Goal: Task Accomplishment & Management: Use online tool/utility

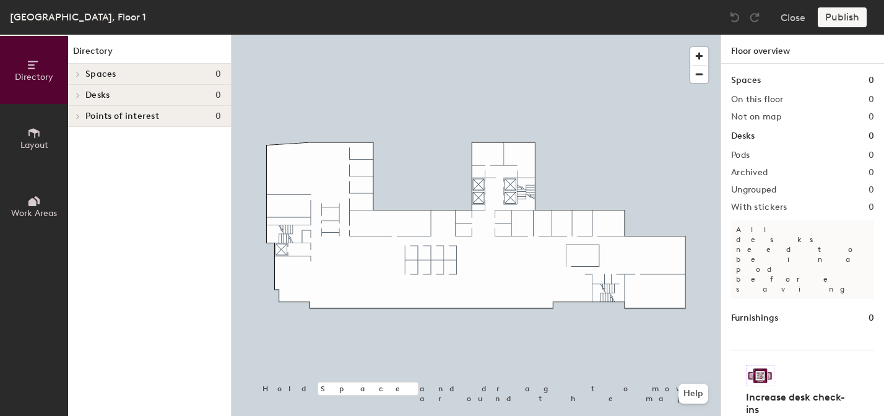
click at [37, 143] on span "Layout" at bounding box center [34, 145] width 28 height 11
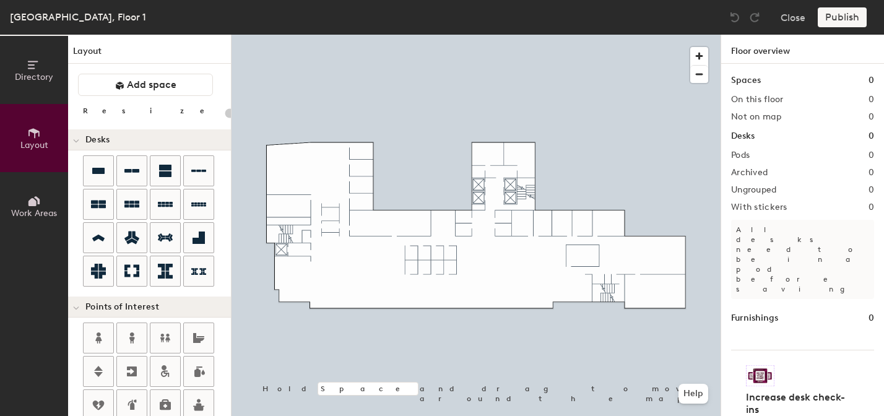
click at [334, 282] on div "Directory Layout Work Areas Layout Add space Resize Desks Points of Interest Fu…" at bounding box center [442, 225] width 884 height 381
type input "100"
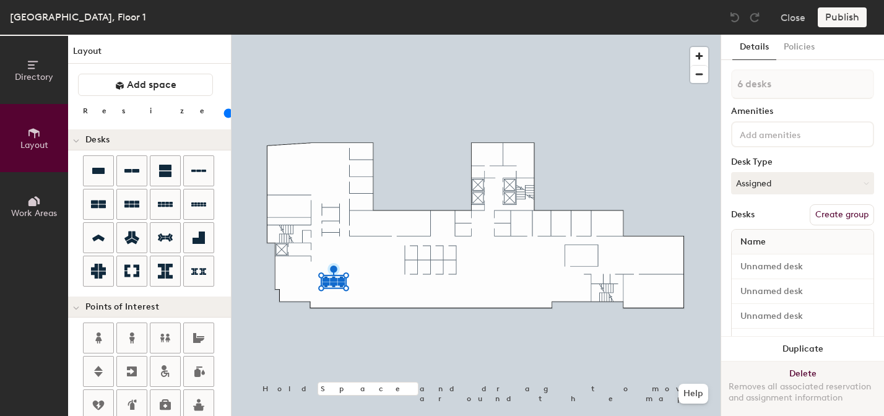
click at [804, 372] on button "Delete Removes all associated reservation and assignment information" at bounding box center [802, 389] width 163 height 54
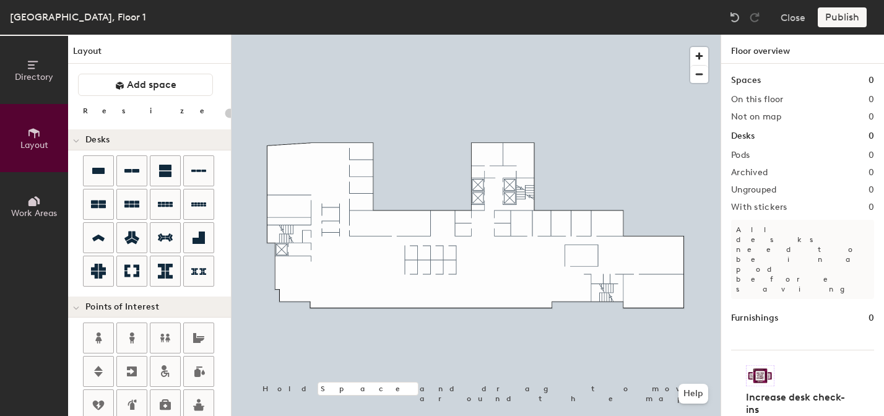
type input "20"
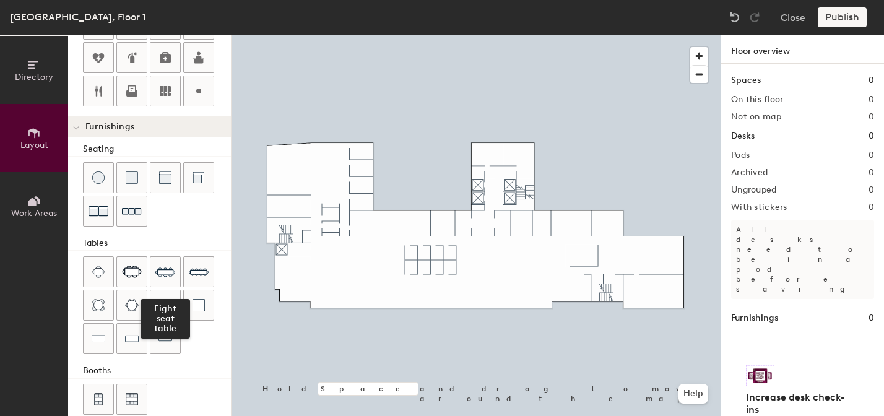
scroll to position [366, 0]
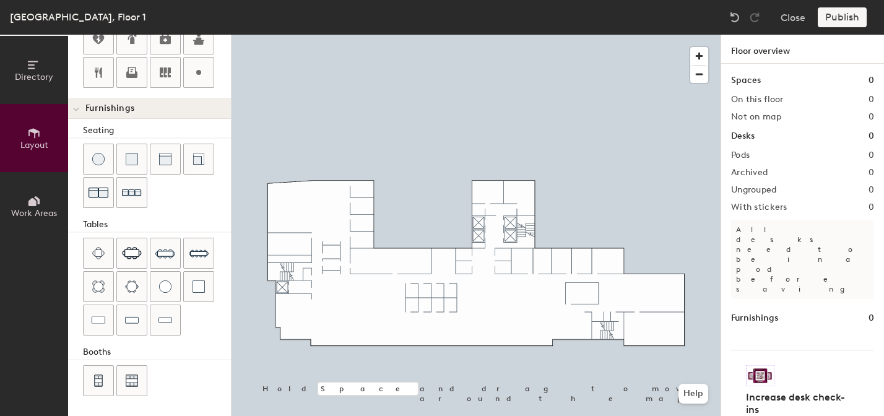
click at [33, 208] on span "Work Areas" at bounding box center [34, 213] width 46 height 11
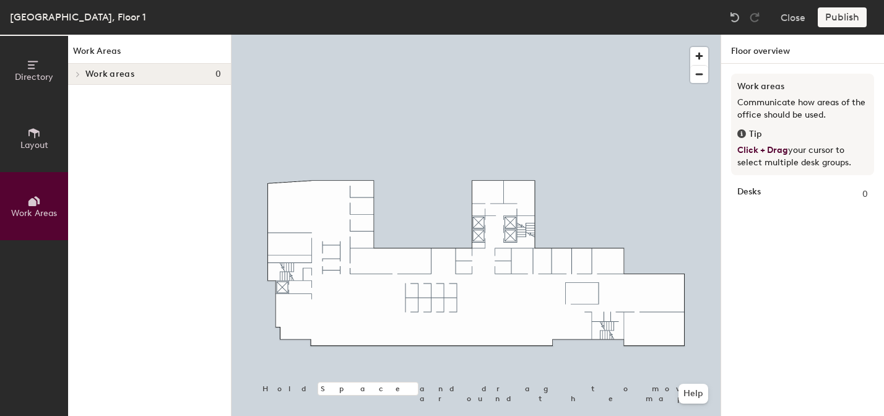
click at [35, 141] on span "Layout" at bounding box center [34, 145] width 28 height 11
